Goal: Task Accomplishment & Management: Use online tool/utility

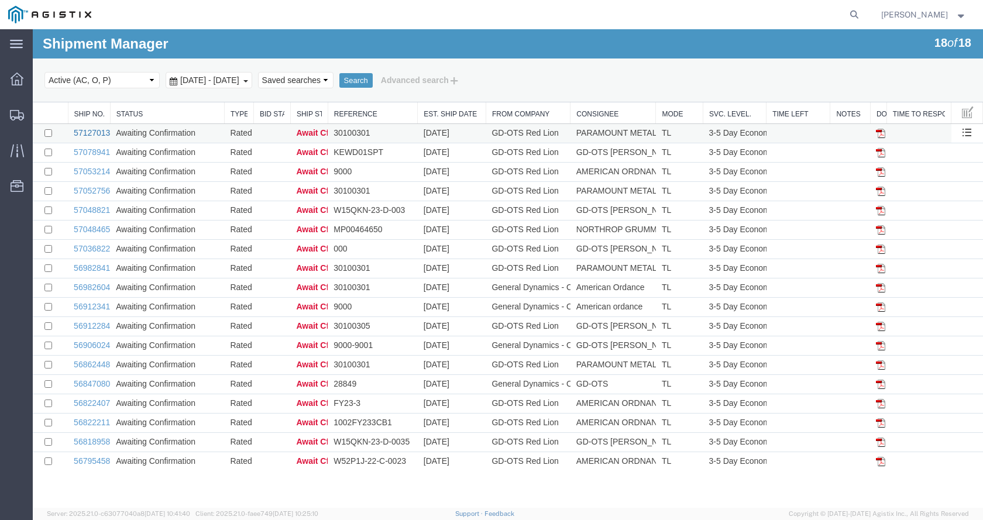
click at [91, 135] on link "57127013" at bounding box center [92, 132] width 36 height 9
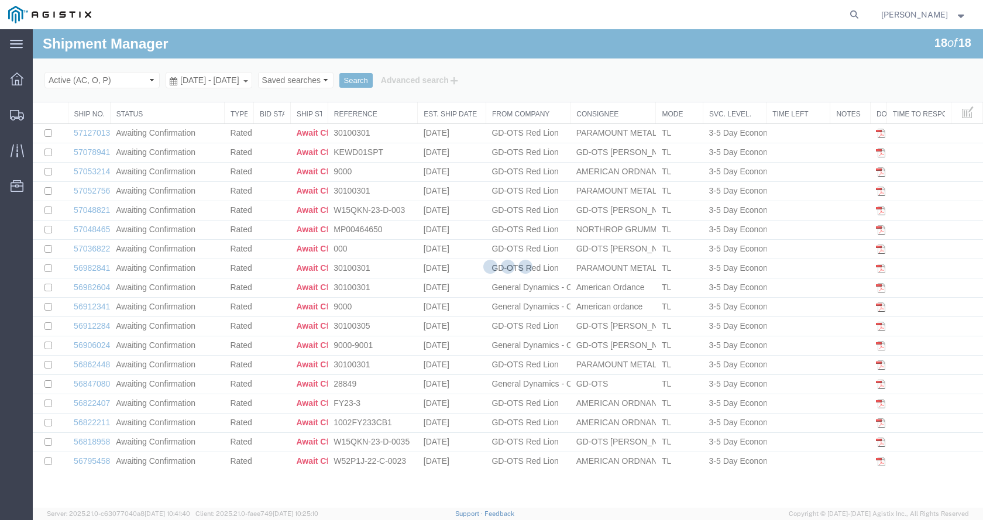
click at [97, 132] on div at bounding box center [508, 268] width 951 height 479
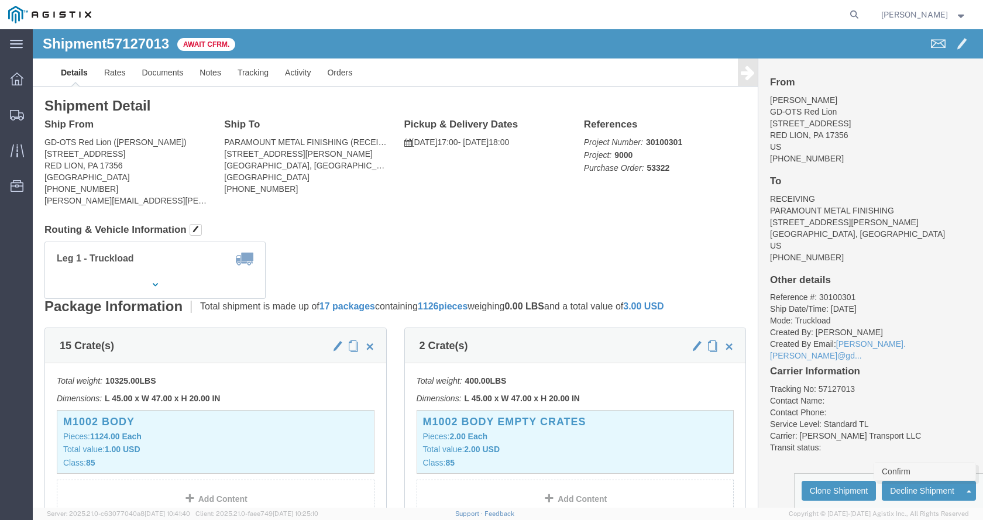
click link "Confirm"
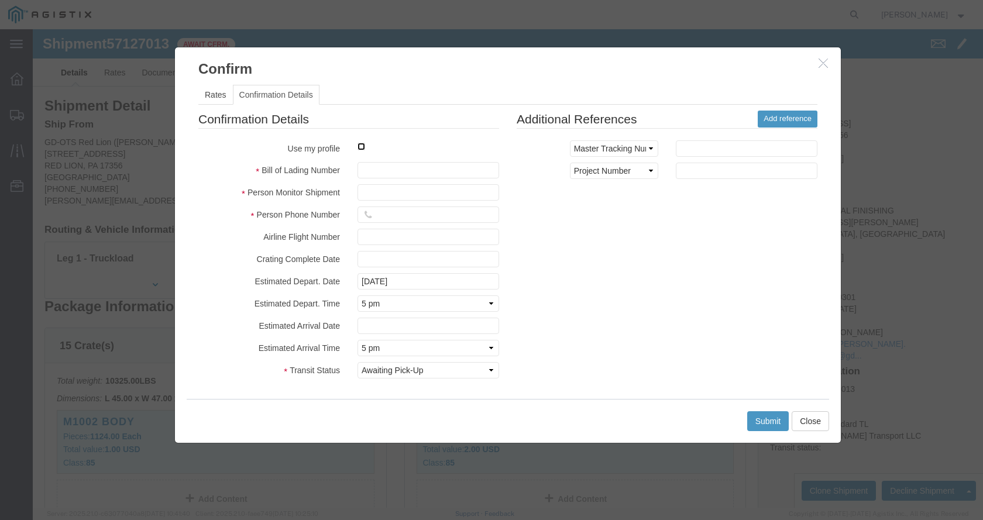
click input "checkbox"
checkbox input "true"
type input "[PERSON_NAME]"
type input "[PHONE_NUMBER]"
click input "text"
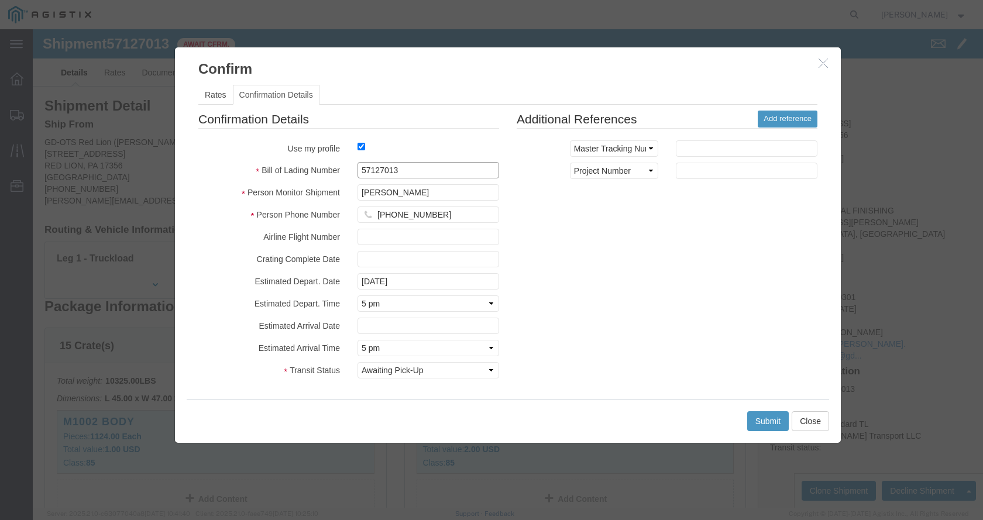
type input "57127013"
click button "Submit"
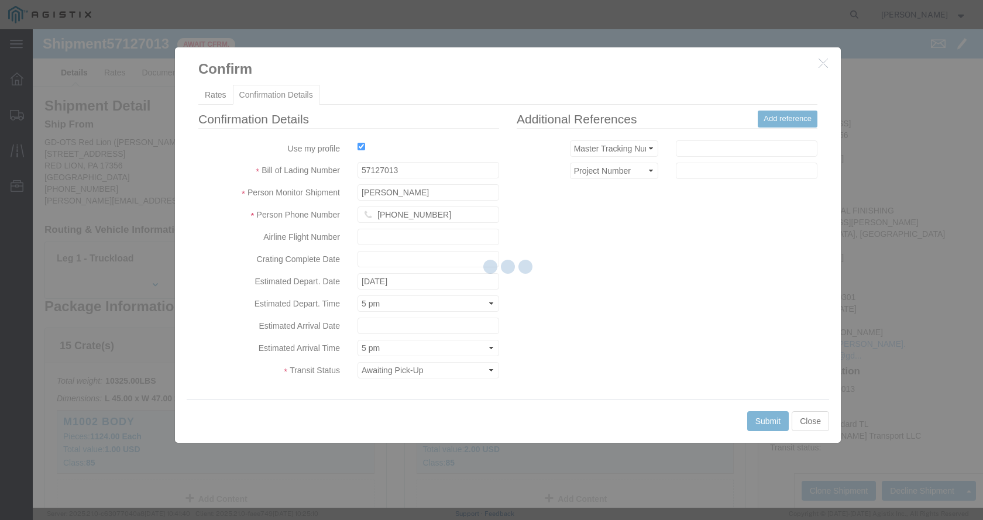
click div
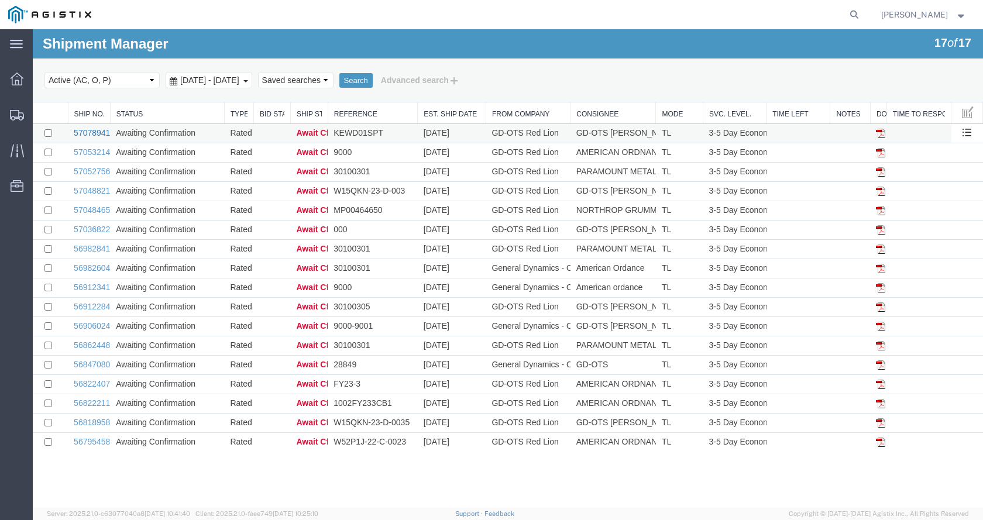
click at [91, 131] on link "57078941" at bounding box center [92, 132] width 36 height 9
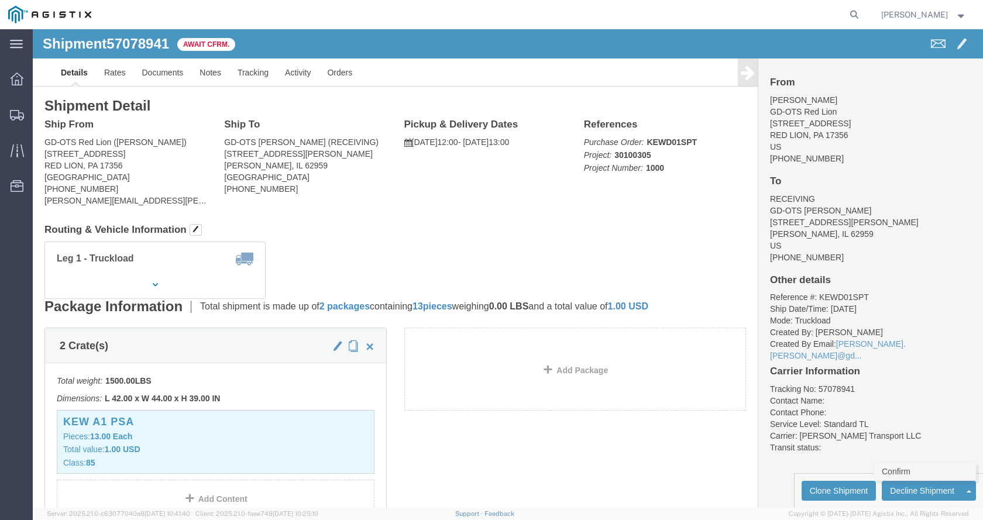
click link "Confirm"
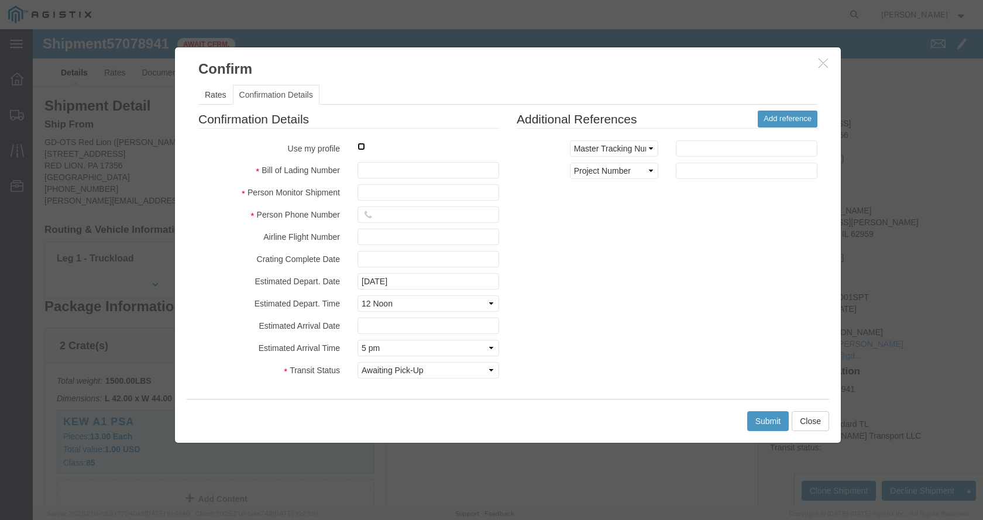
click input "checkbox"
checkbox input "true"
type input "[PERSON_NAME]"
type input "[PHONE_NUMBER]"
click input "text"
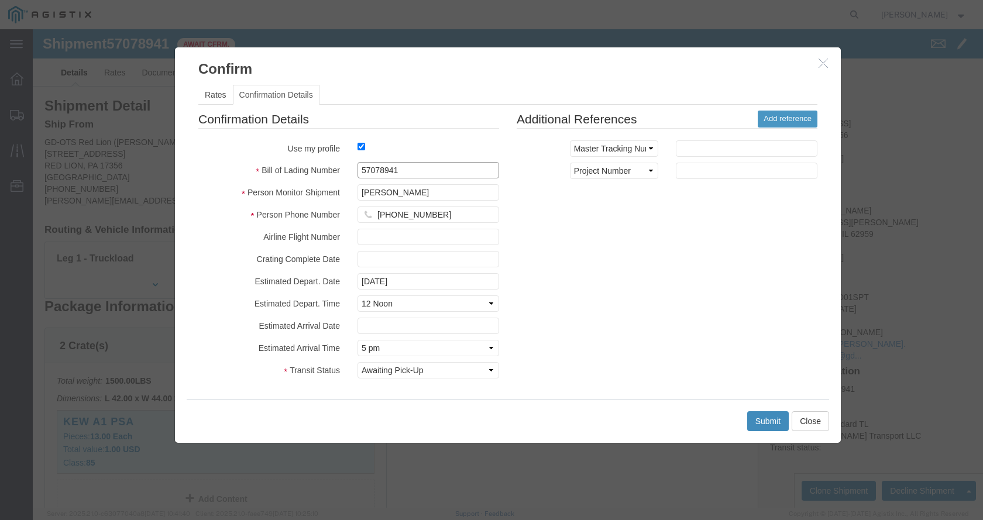
type input "57078941"
click button "Submit"
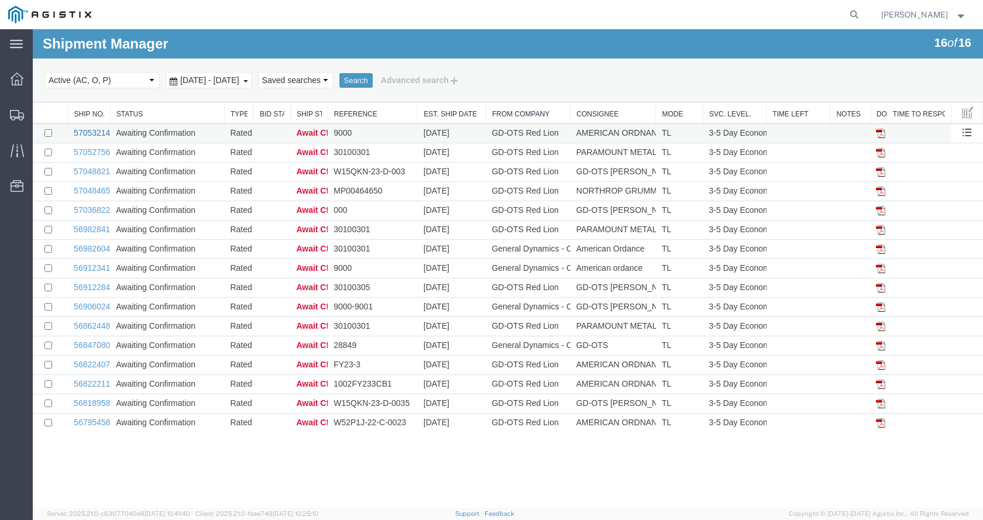
click at [88, 133] on link "57053214" at bounding box center [92, 132] width 36 height 9
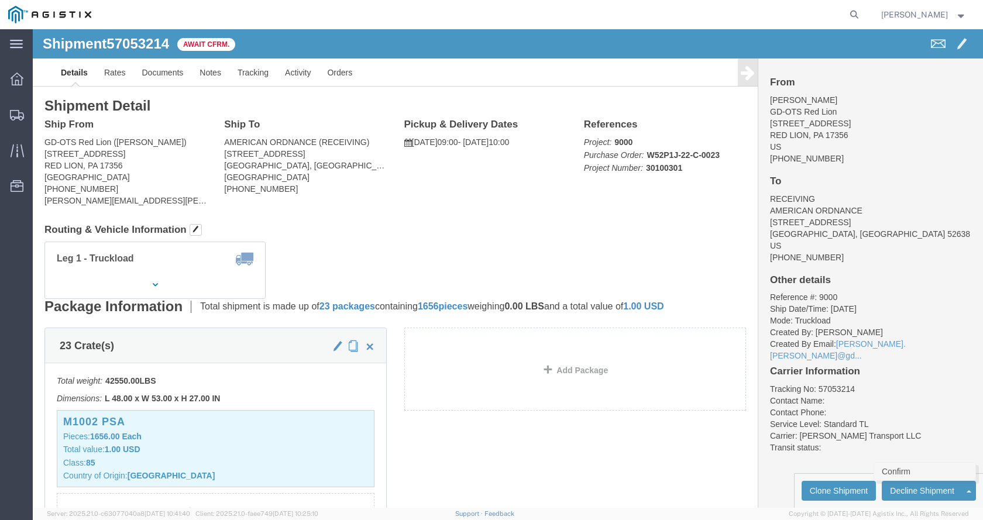
click link "Confirm"
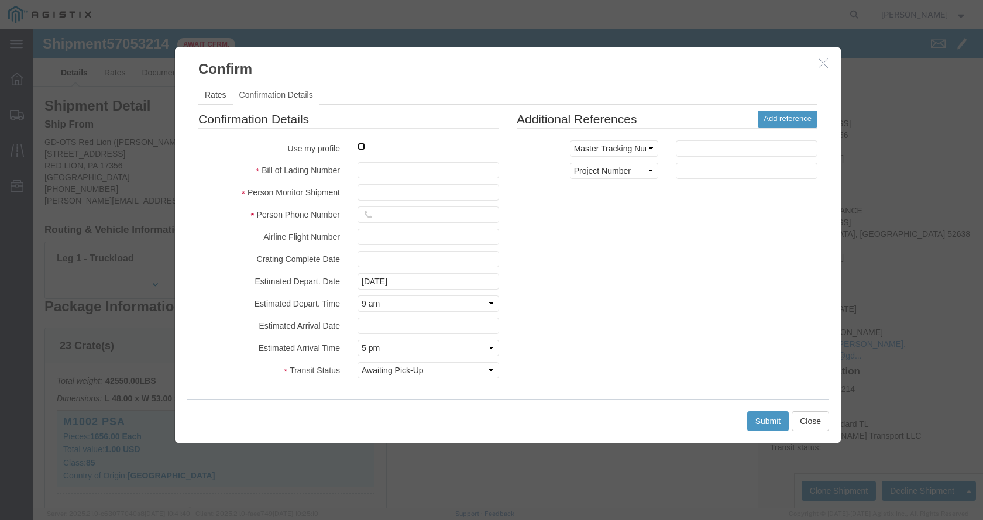
click input "checkbox"
checkbox input "true"
type input "[PERSON_NAME]"
type input "[PHONE_NUMBER]"
click input "text"
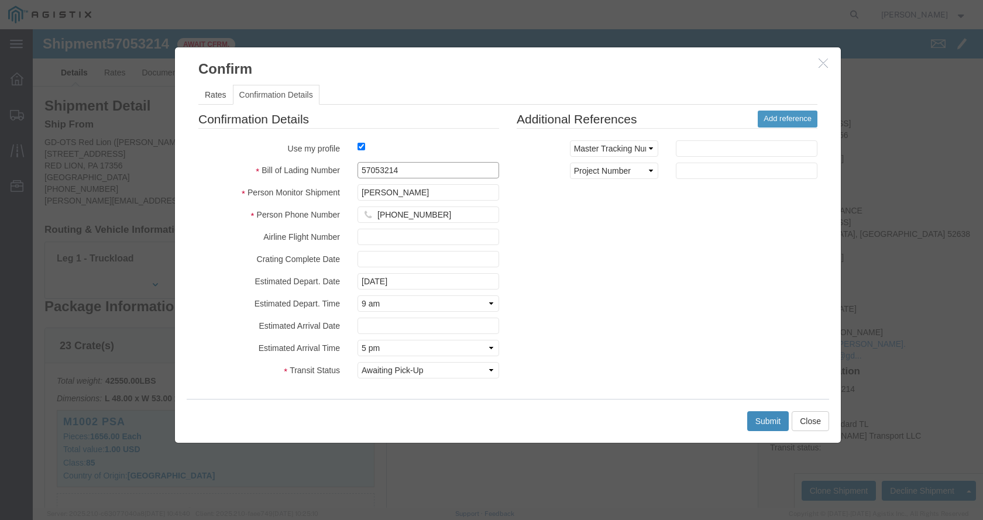
type input "57053214"
click button "Submit"
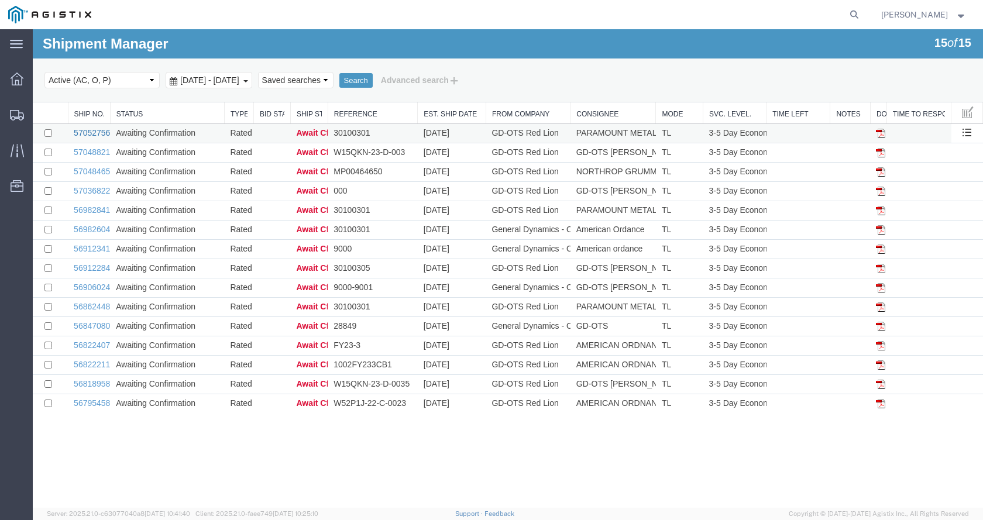
click at [91, 137] on link "57052756" at bounding box center [92, 132] width 36 height 9
